Goal: Use online tool/utility: Utilize a website feature to perform a specific function

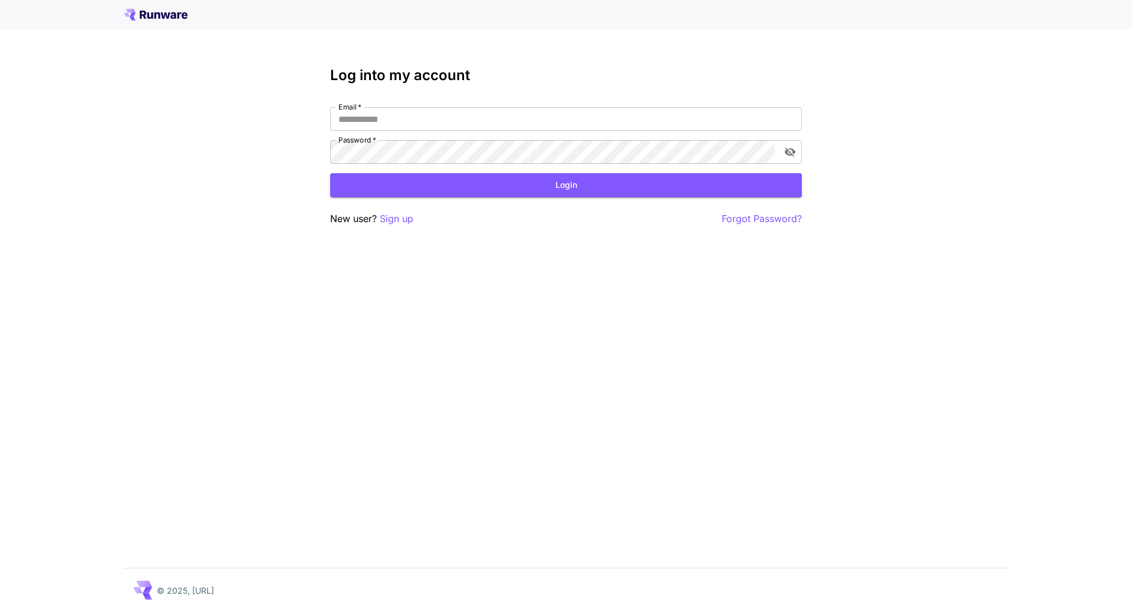
type input "**********"
click at [578, 187] on button "Login" at bounding box center [566, 185] width 472 height 24
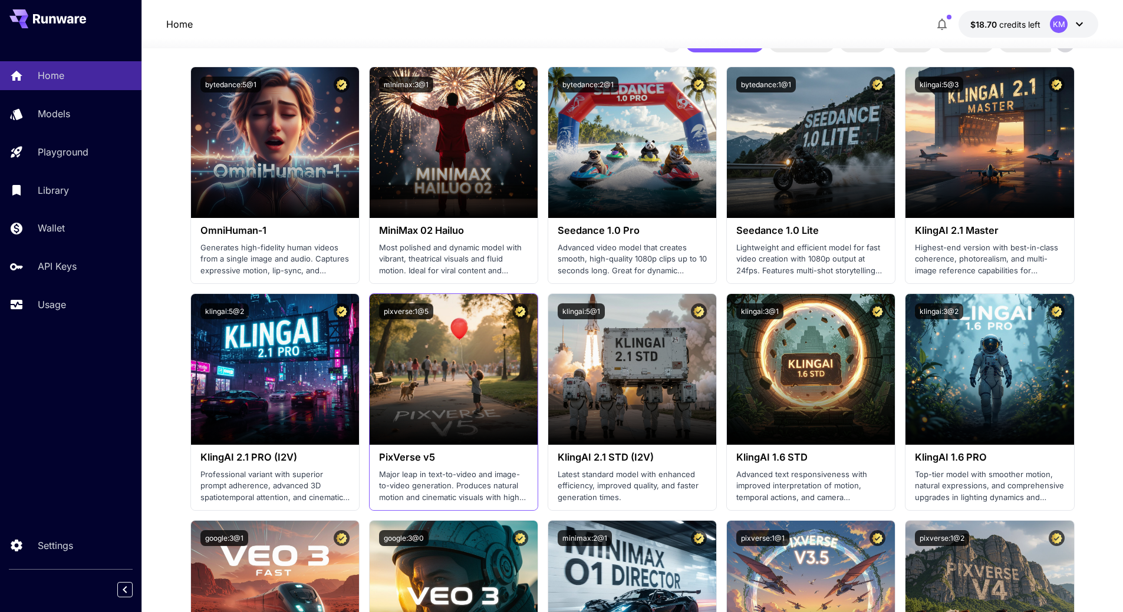
scroll to position [177, 0]
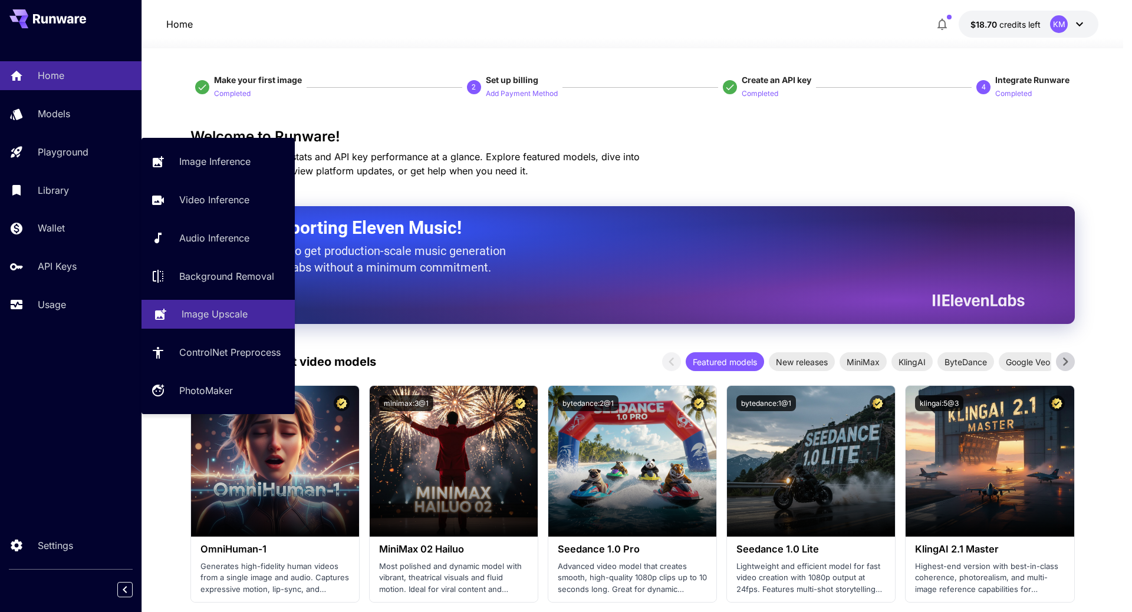
click at [239, 315] on p "Image Upscale" at bounding box center [215, 314] width 66 height 14
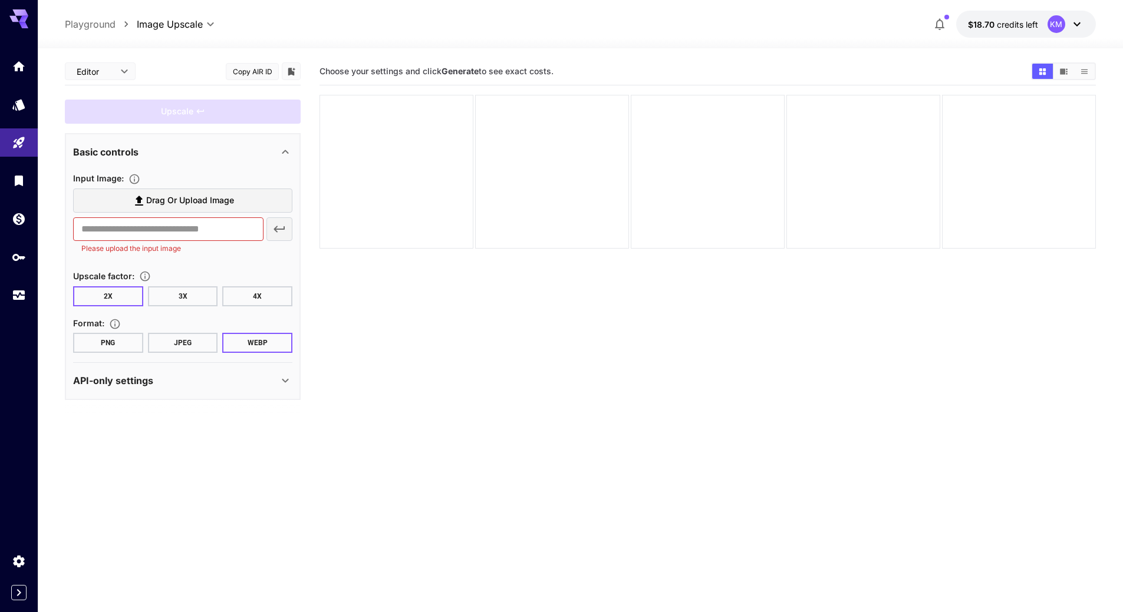
click at [246, 295] on button "4X" at bounding box center [257, 296] width 70 height 20
click at [196, 337] on button "JPEG" at bounding box center [183, 343] width 70 height 20
click at [228, 197] on span "Drag or upload image" at bounding box center [190, 200] width 88 height 15
click at [0, 0] on input "Drag or upload image" at bounding box center [0, 0] width 0 height 0
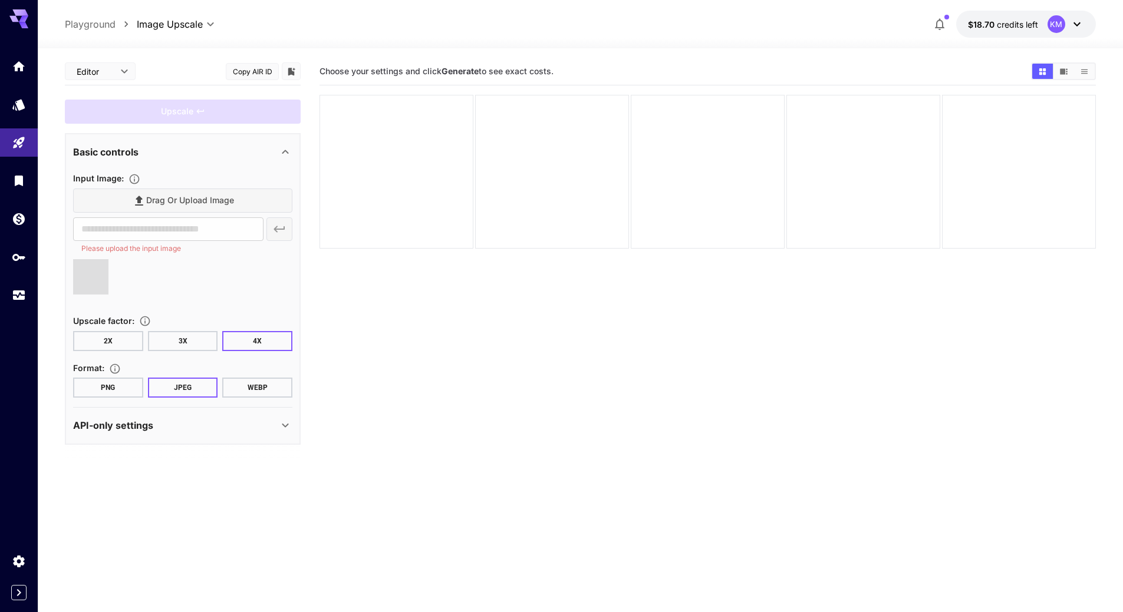
type input "**********"
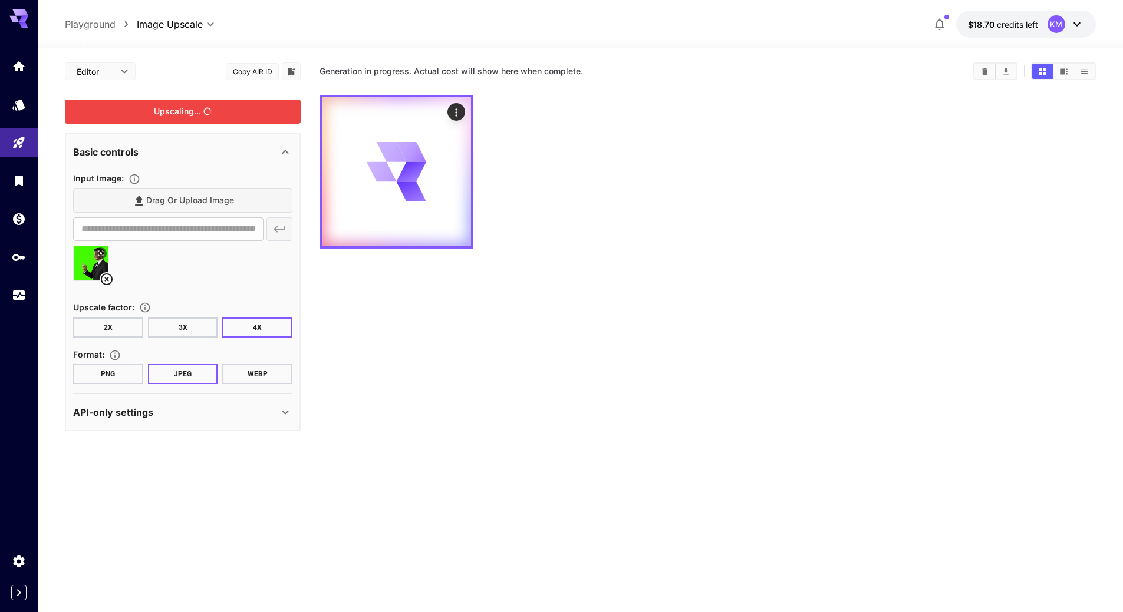
click at [212, 114] on div "Upscaling..." at bounding box center [183, 112] width 236 height 24
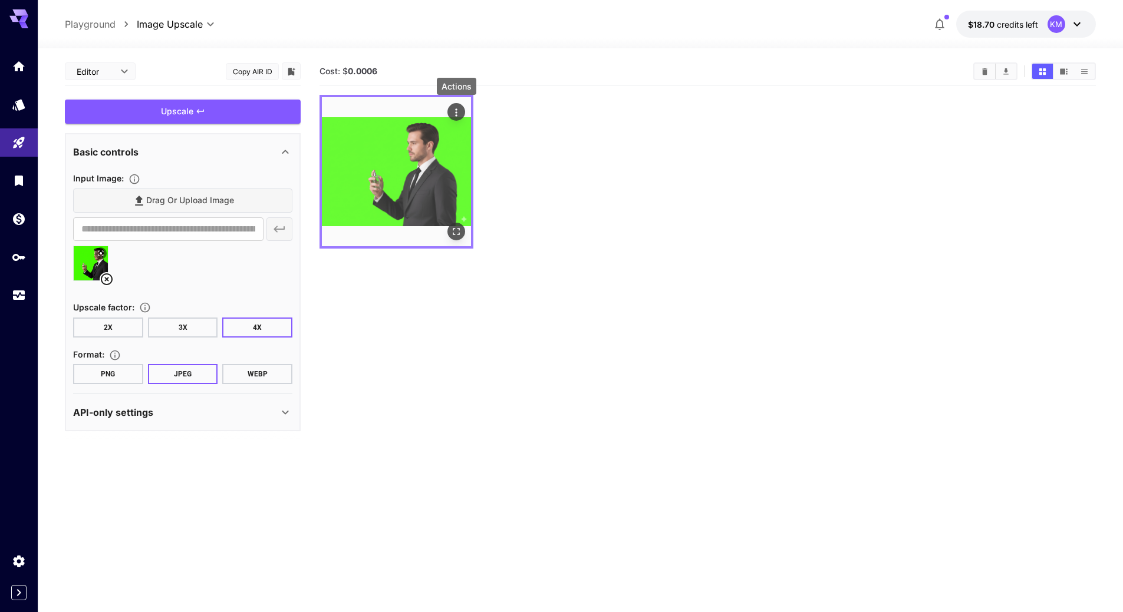
click at [461, 112] on icon "Actions" at bounding box center [456, 113] width 12 height 12
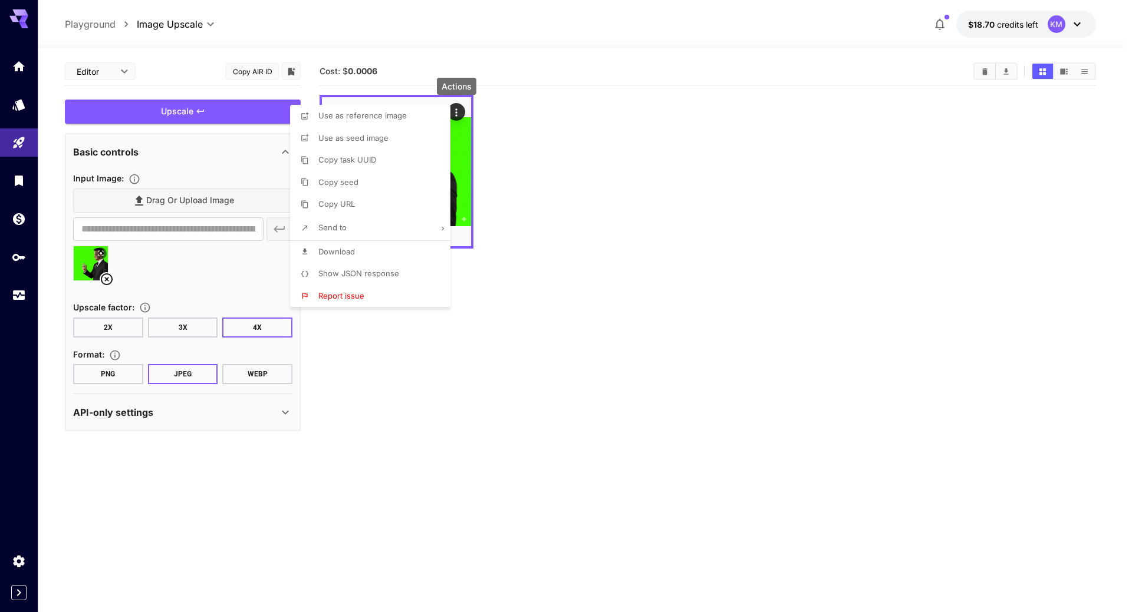
click at [405, 245] on li "Download" at bounding box center [373, 252] width 167 height 22
click at [732, 260] on div at bounding box center [566, 306] width 1132 height 612
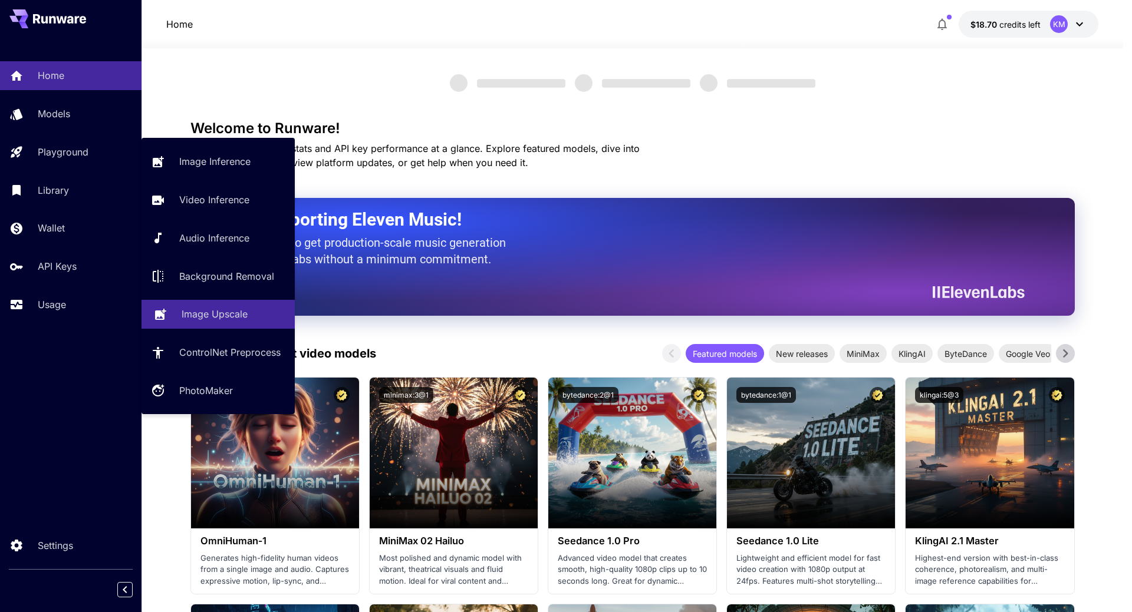
click at [242, 320] on p "Image Upscale" at bounding box center [215, 314] width 66 height 14
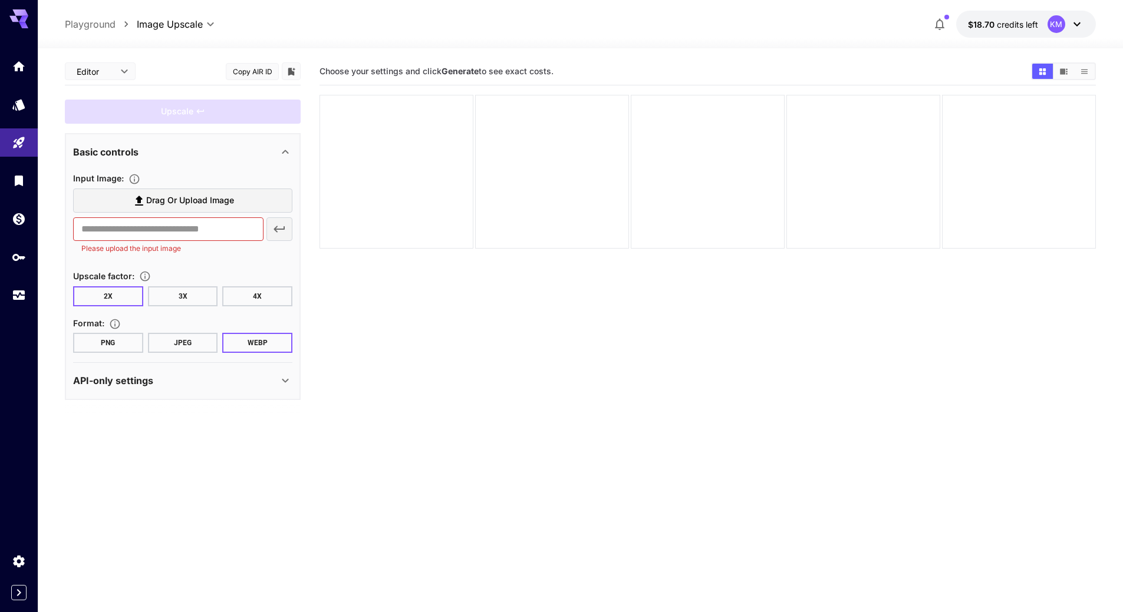
drag, startPoint x: 280, startPoint y: 300, endPoint x: 272, endPoint y: 300, distance: 8.3
click at [280, 299] on button "4X" at bounding box center [257, 296] width 70 height 20
click at [182, 341] on button "JPEG" at bounding box center [183, 343] width 70 height 20
click at [214, 202] on span "Drag or upload image" at bounding box center [190, 200] width 88 height 15
click at [0, 0] on input "Drag or upload image" at bounding box center [0, 0] width 0 height 0
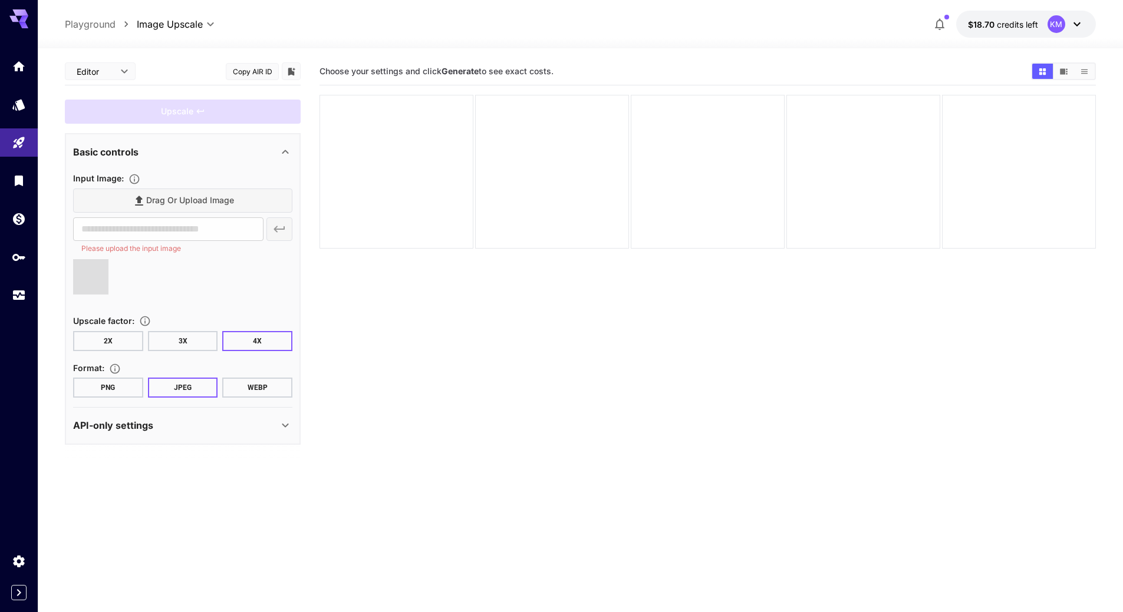
type input "**********"
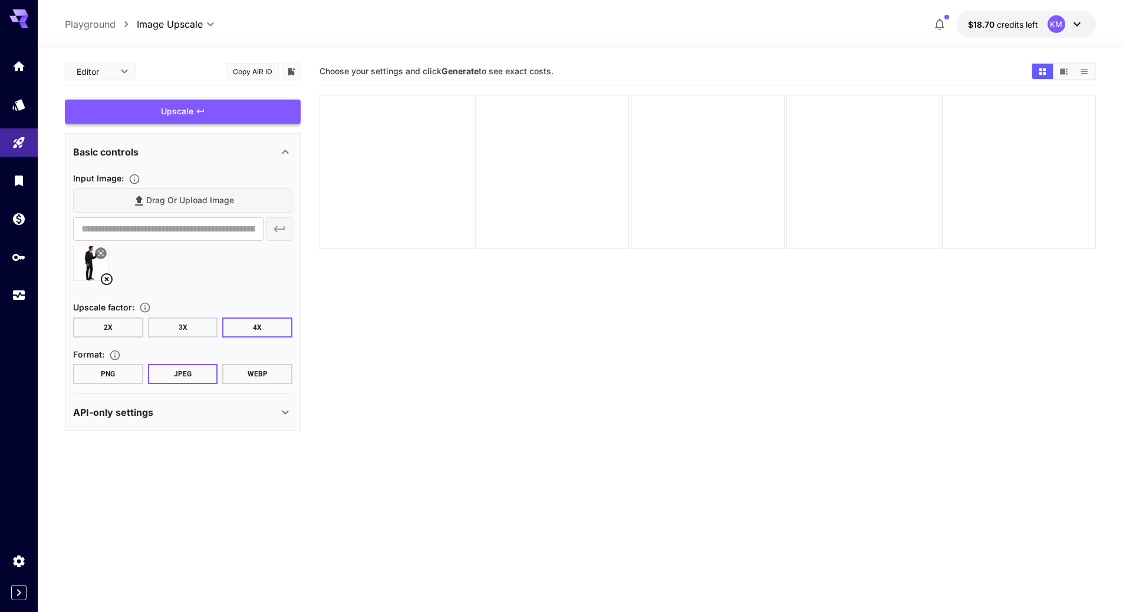
click at [228, 117] on div "Upscale" at bounding box center [183, 112] width 236 height 24
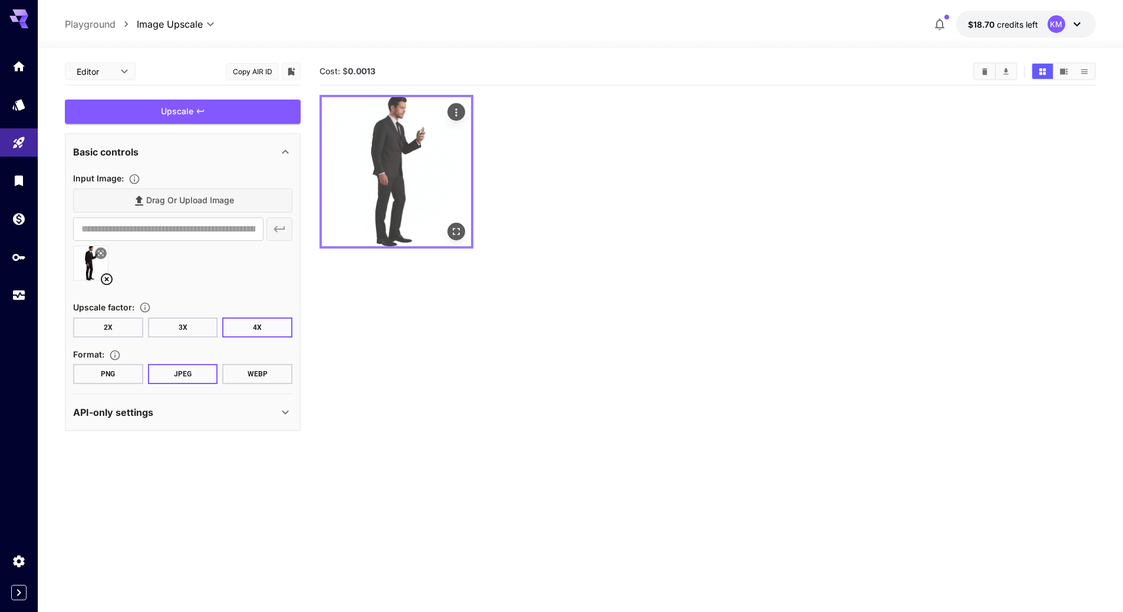
click at [453, 113] on icon "Actions" at bounding box center [456, 113] width 12 height 12
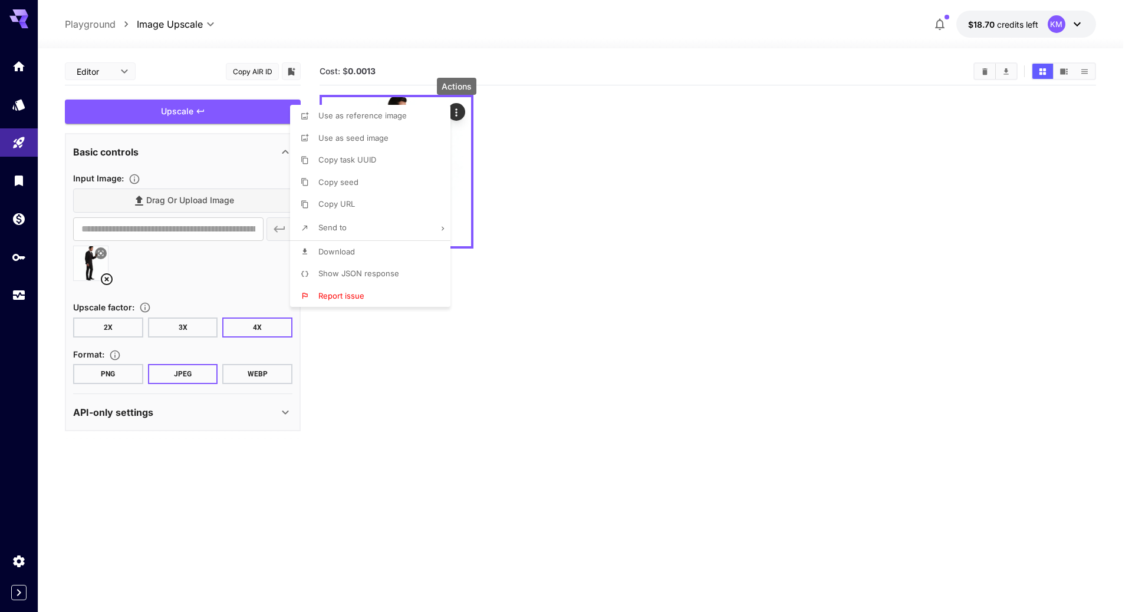
click at [368, 256] on li "Download" at bounding box center [373, 252] width 167 height 22
click at [788, 223] on div at bounding box center [566, 306] width 1132 height 612
